Goal: Register for event/course

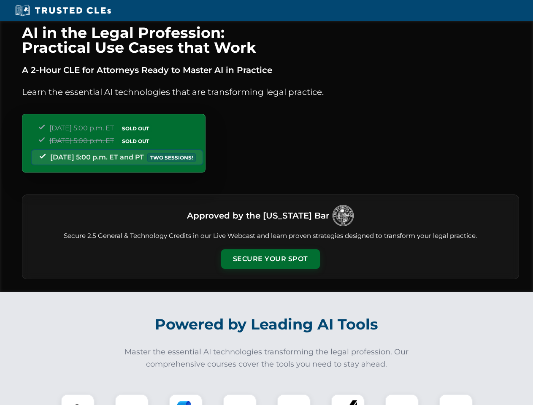
click at [270, 259] on button "Secure Your Spot" at bounding box center [270, 258] width 99 height 19
click at [78, 400] on img at bounding box center [77, 411] width 24 height 24
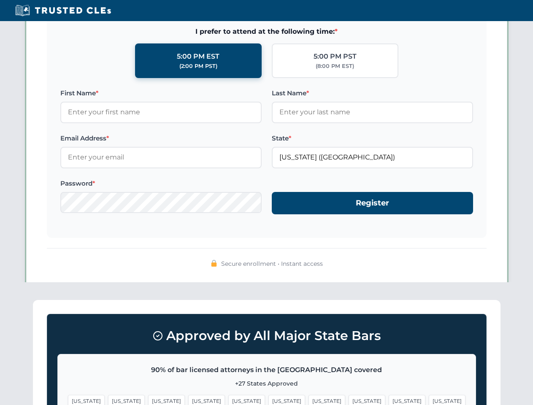
click at [308, 400] on span "[US_STATE]" at bounding box center [326, 401] width 37 height 12
click at [389, 400] on span "[US_STATE]" at bounding box center [407, 401] width 37 height 12
